Goal: Transaction & Acquisition: Download file/media

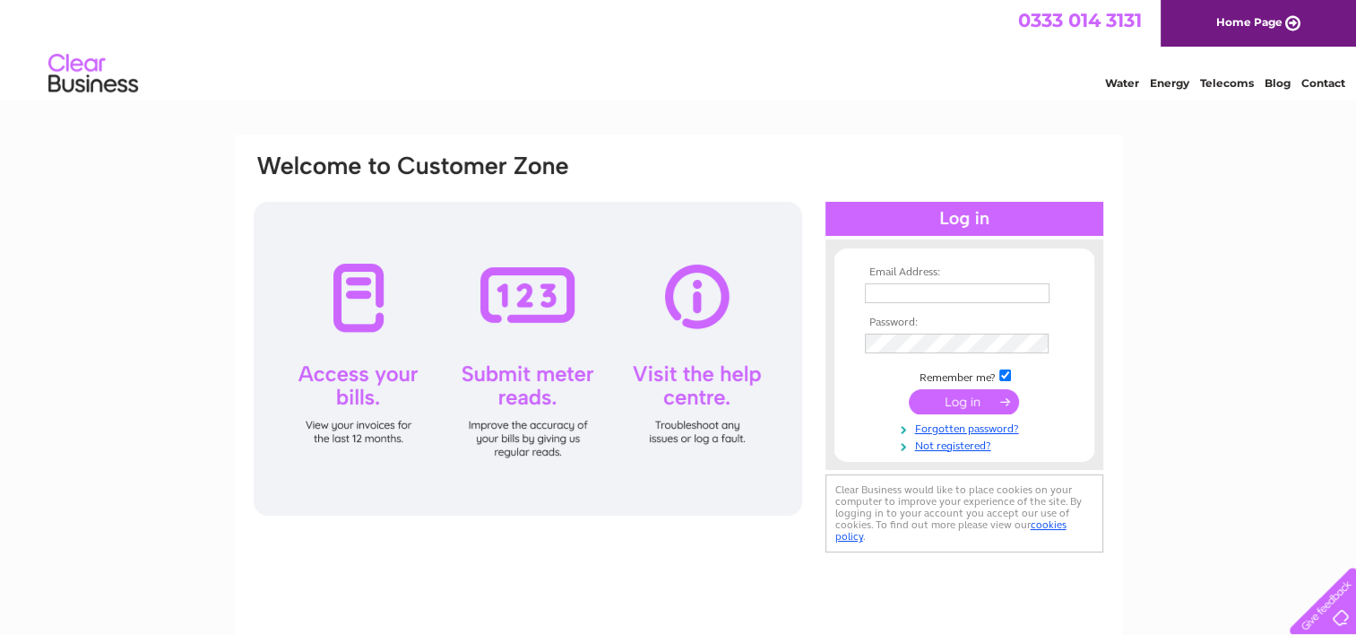
type input "Accounts.Department@chss.org.uk"
click at [962, 399] on input "submit" at bounding box center [964, 401] width 110 height 25
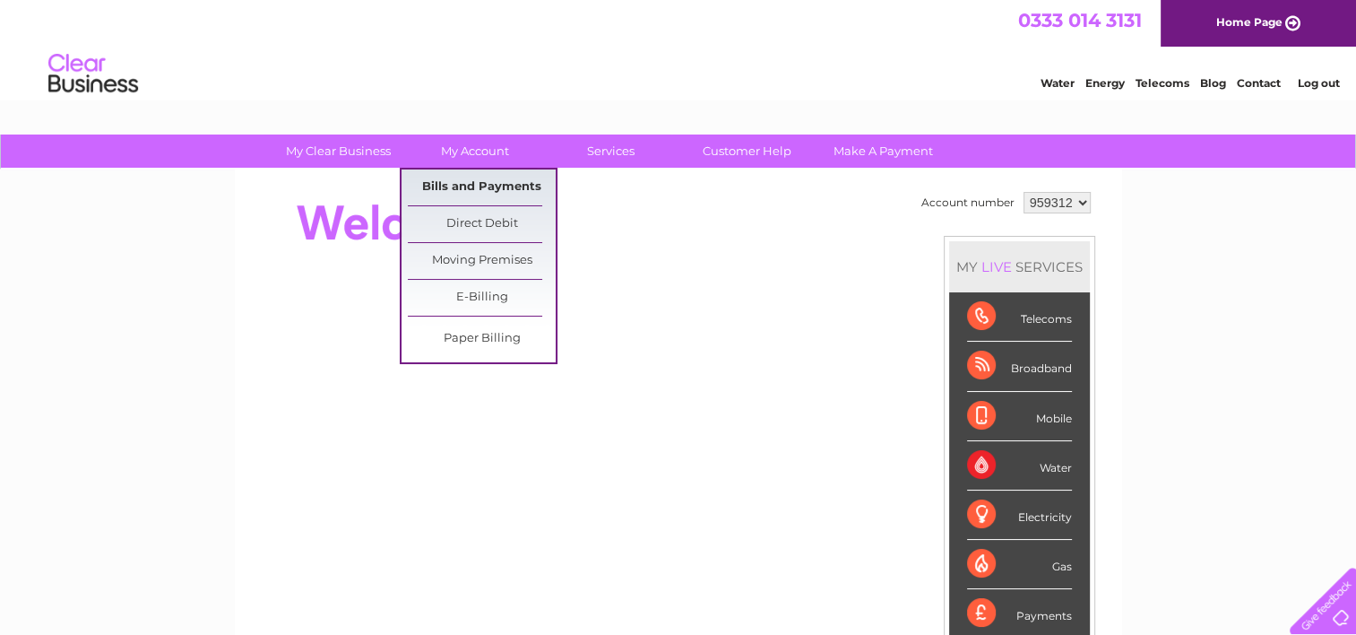
click at [475, 182] on link "Bills and Payments" at bounding box center [482, 187] width 148 height 36
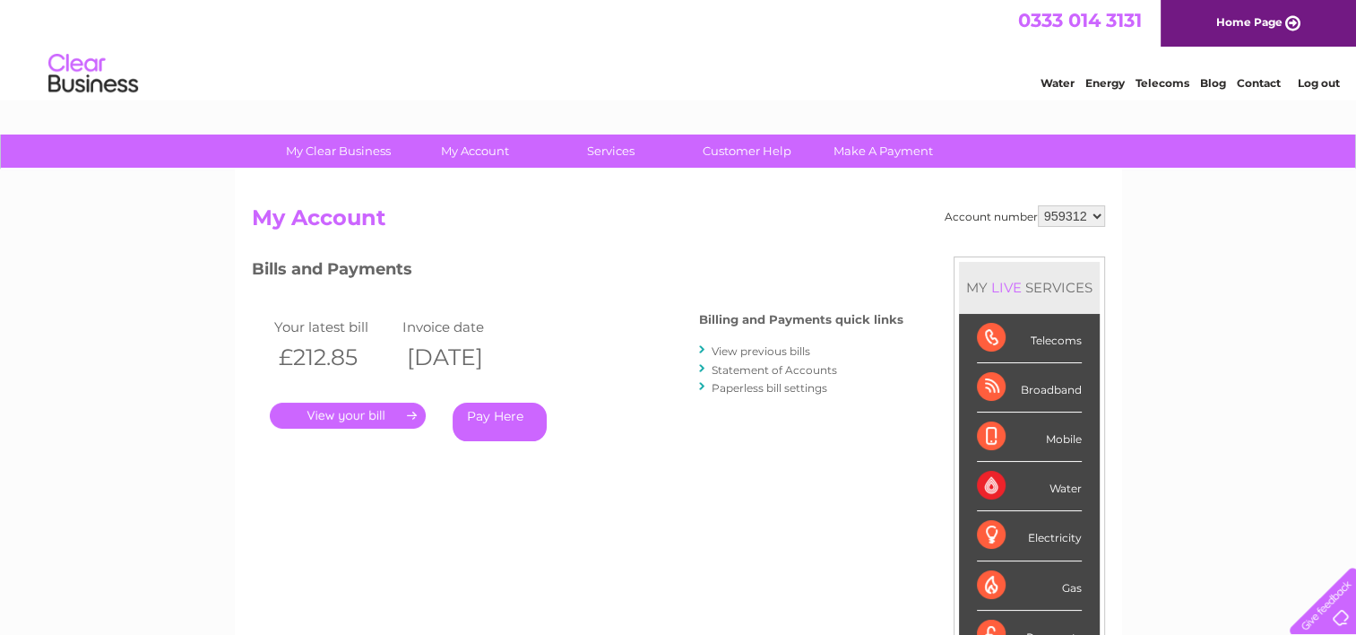
click at [329, 411] on link "." at bounding box center [348, 415] width 156 height 26
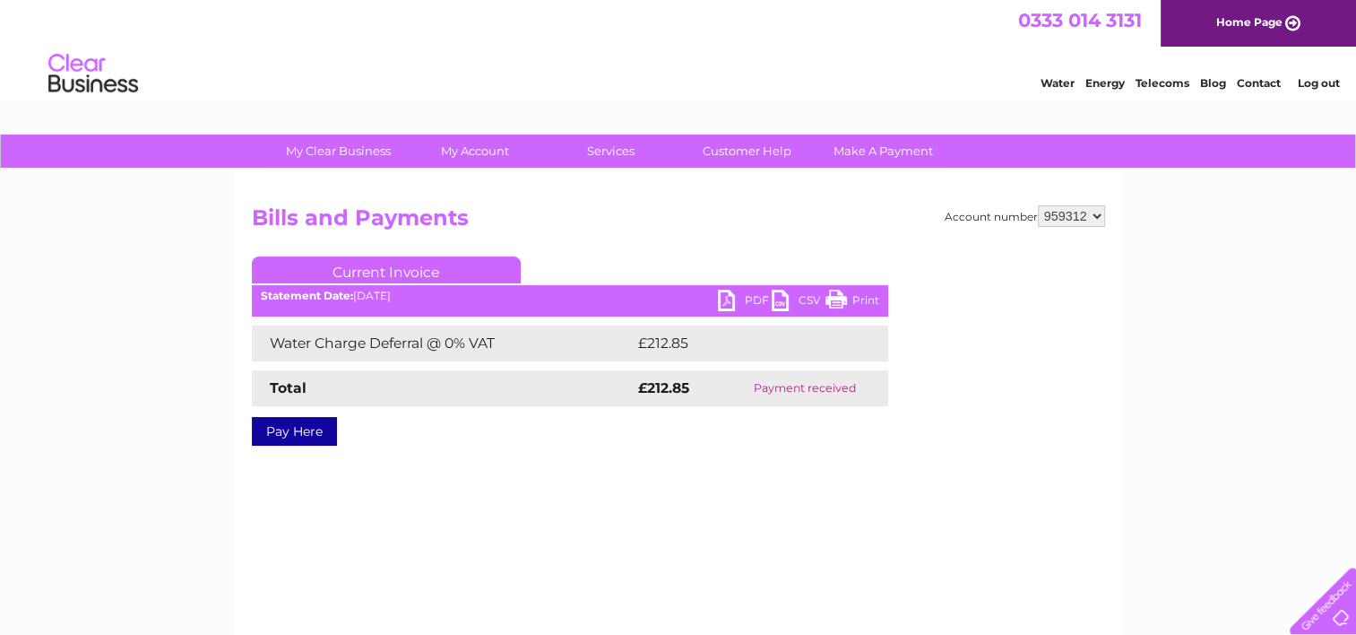
click at [777, 295] on link "CSV" at bounding box center [799, 302] width 54 height 26
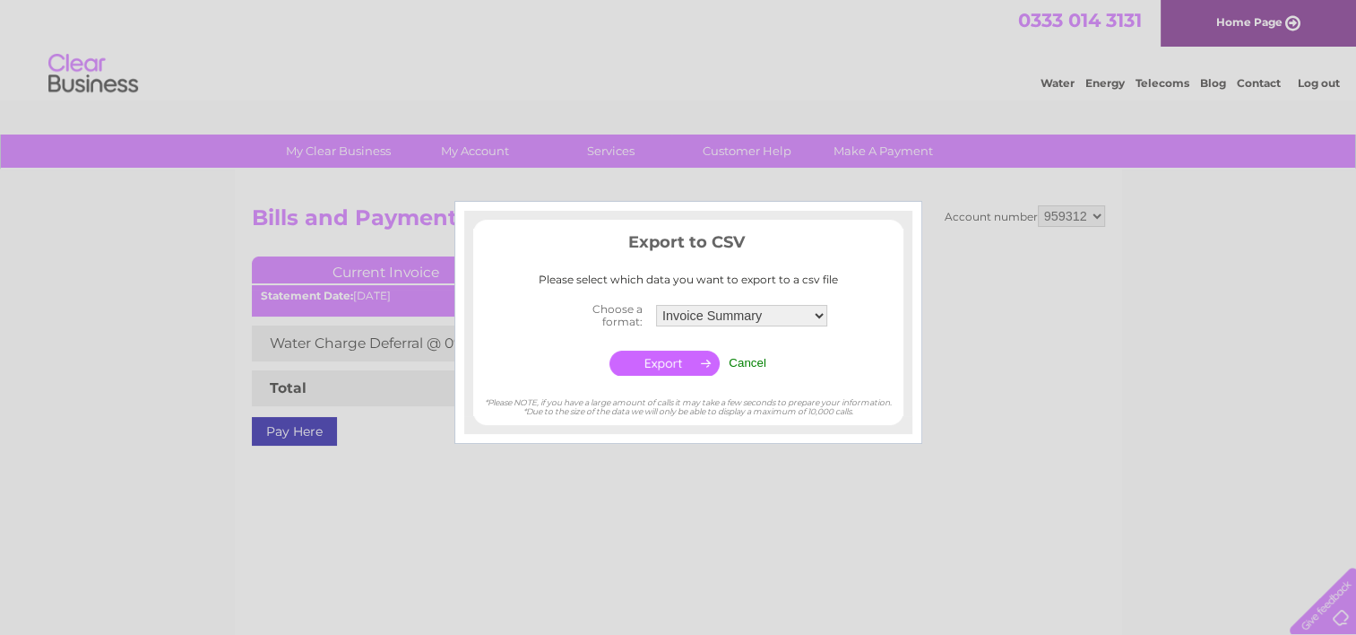
click at [676, 358] on input "button" at bounding box center [664, 362] width 110 height 25
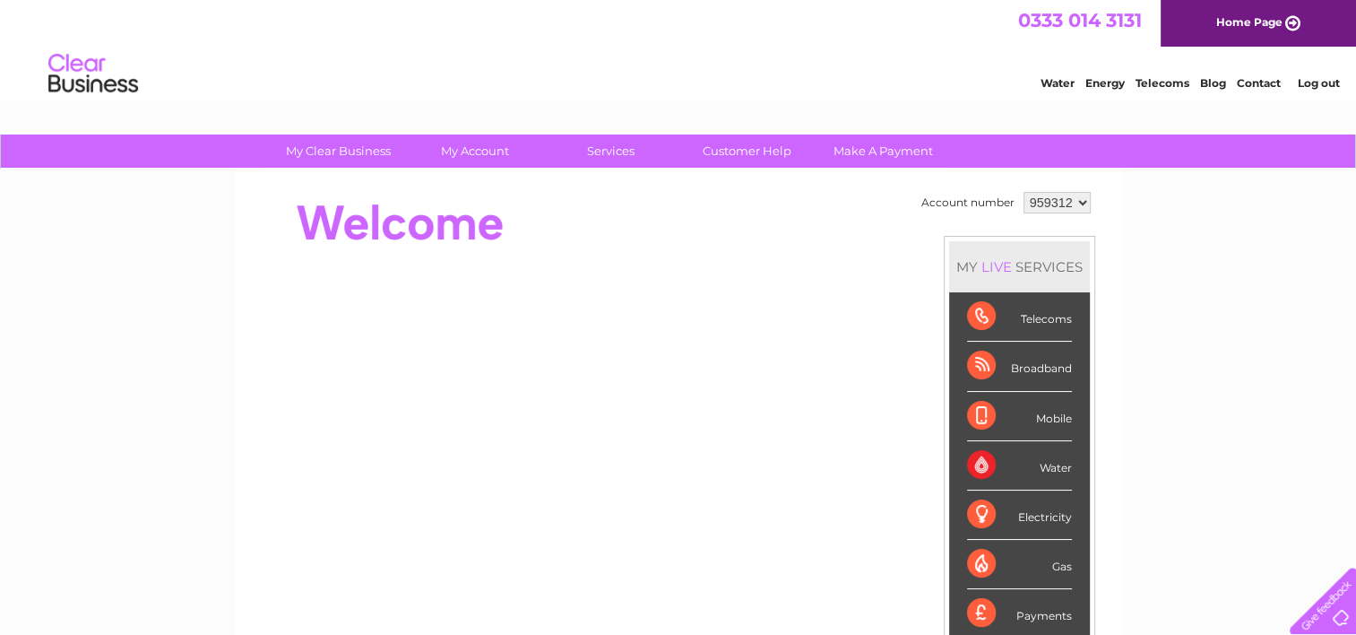
click at [1064, 76] on link "Water" at bounding box center [1058, 82] width 34 height 13
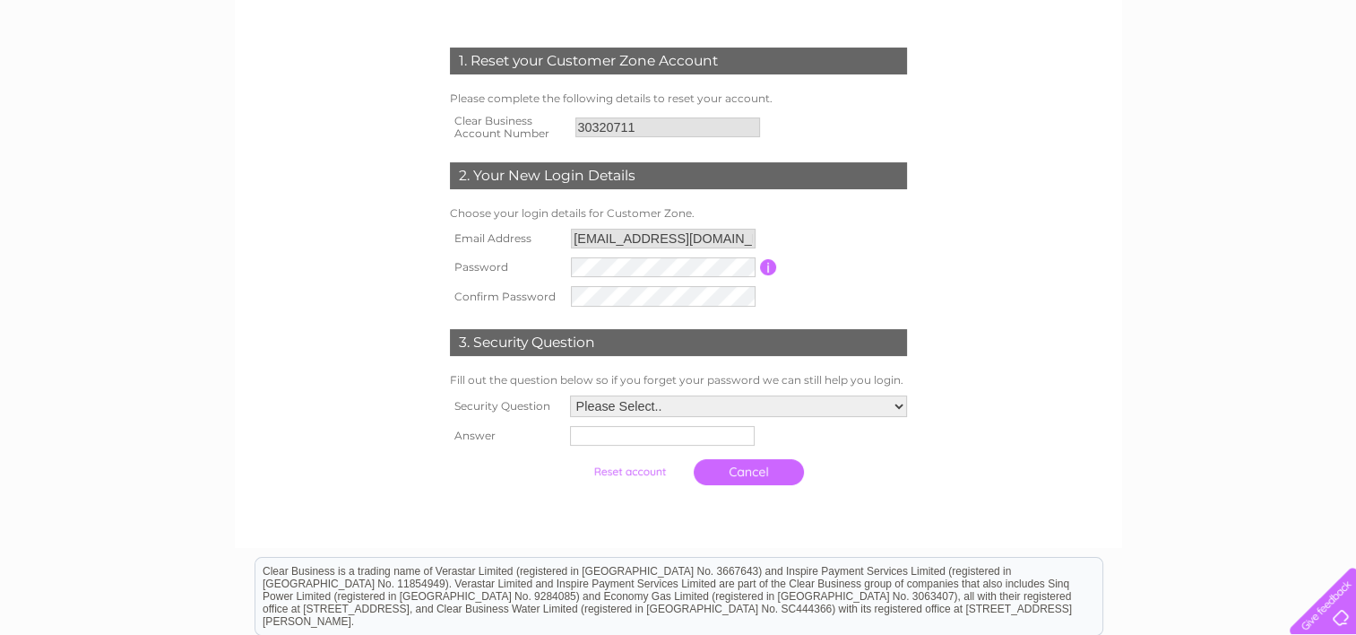
scroll to position [244, 0]
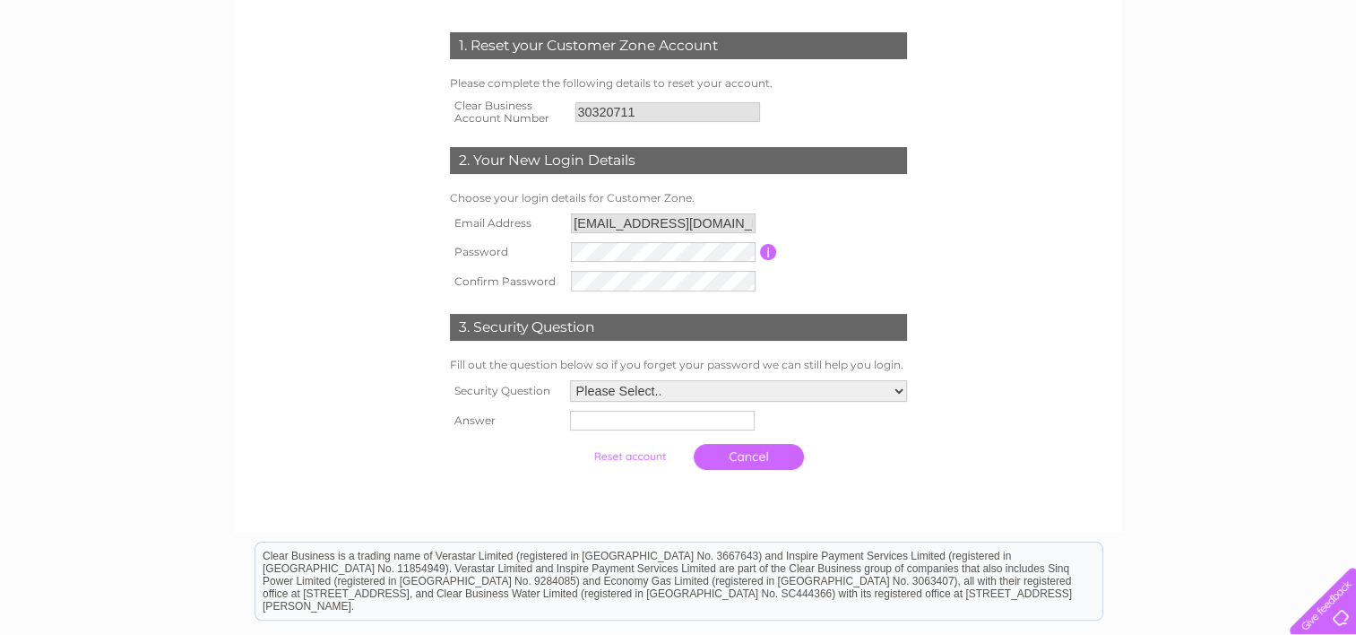
click at [896, 387] on select "Please Select.. In what town or city was your first job? In what town or city d…" at bounding box center [738, 391] width 337 height 22
click at [1015, 371] on form "1. Reset your Customer Zone Account Please complete the following details to re…" at bounding box center [678, 256] width 853 height 520
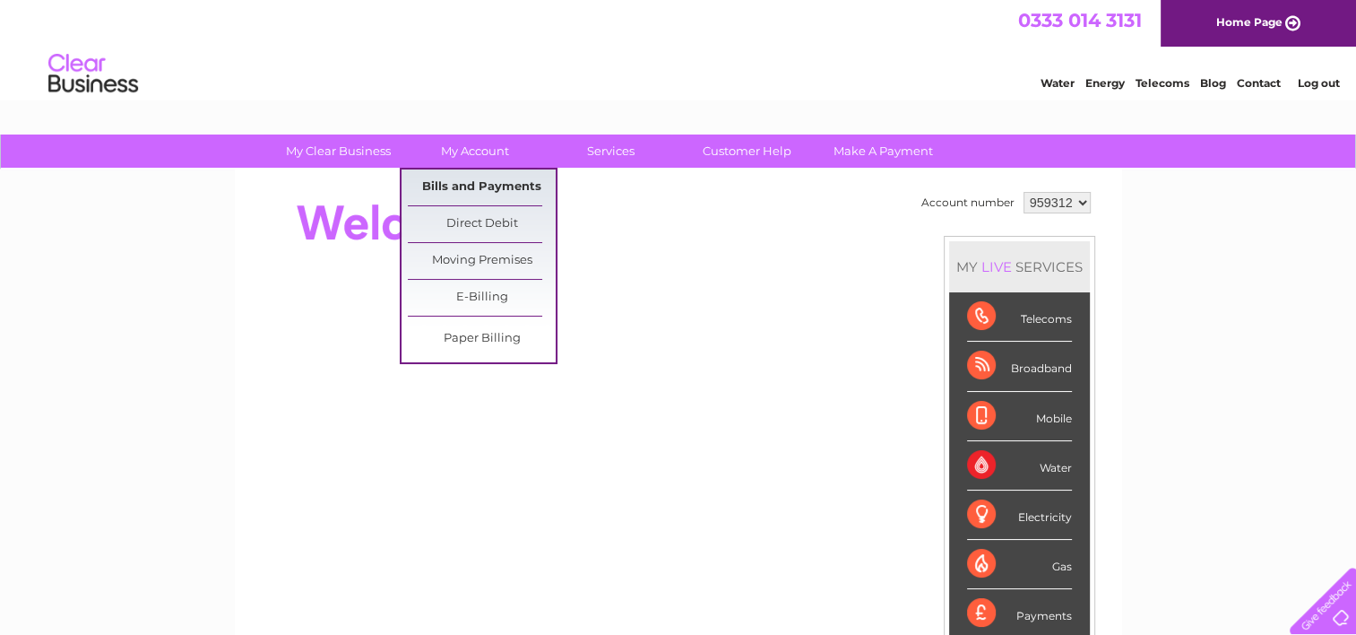
click at [468, 186] on link "Bills and Payments" at bounding box center [482, 187] width 148 height 36
